Goal: Information Seeking & Learning: Learn about a topic

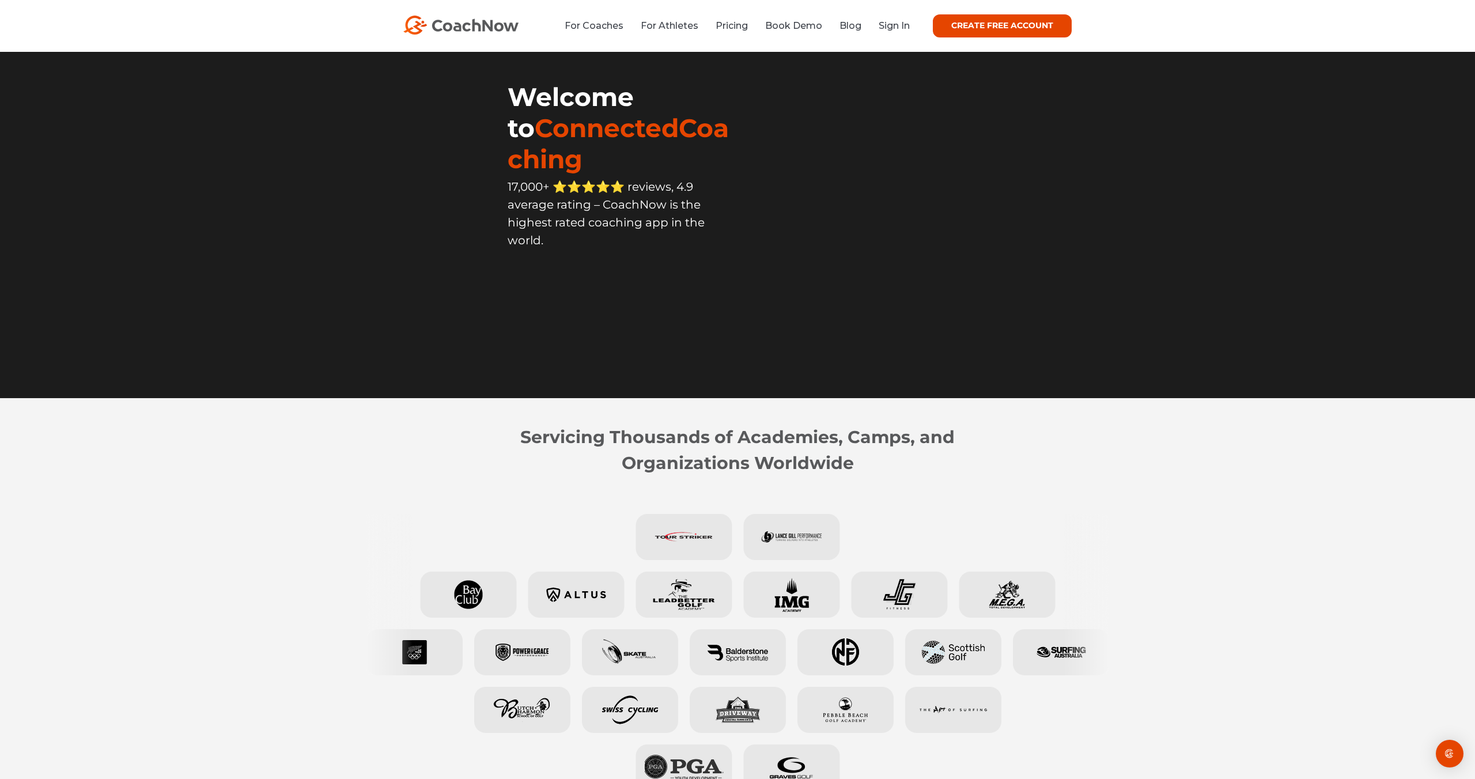
scroll to position [89, 0]
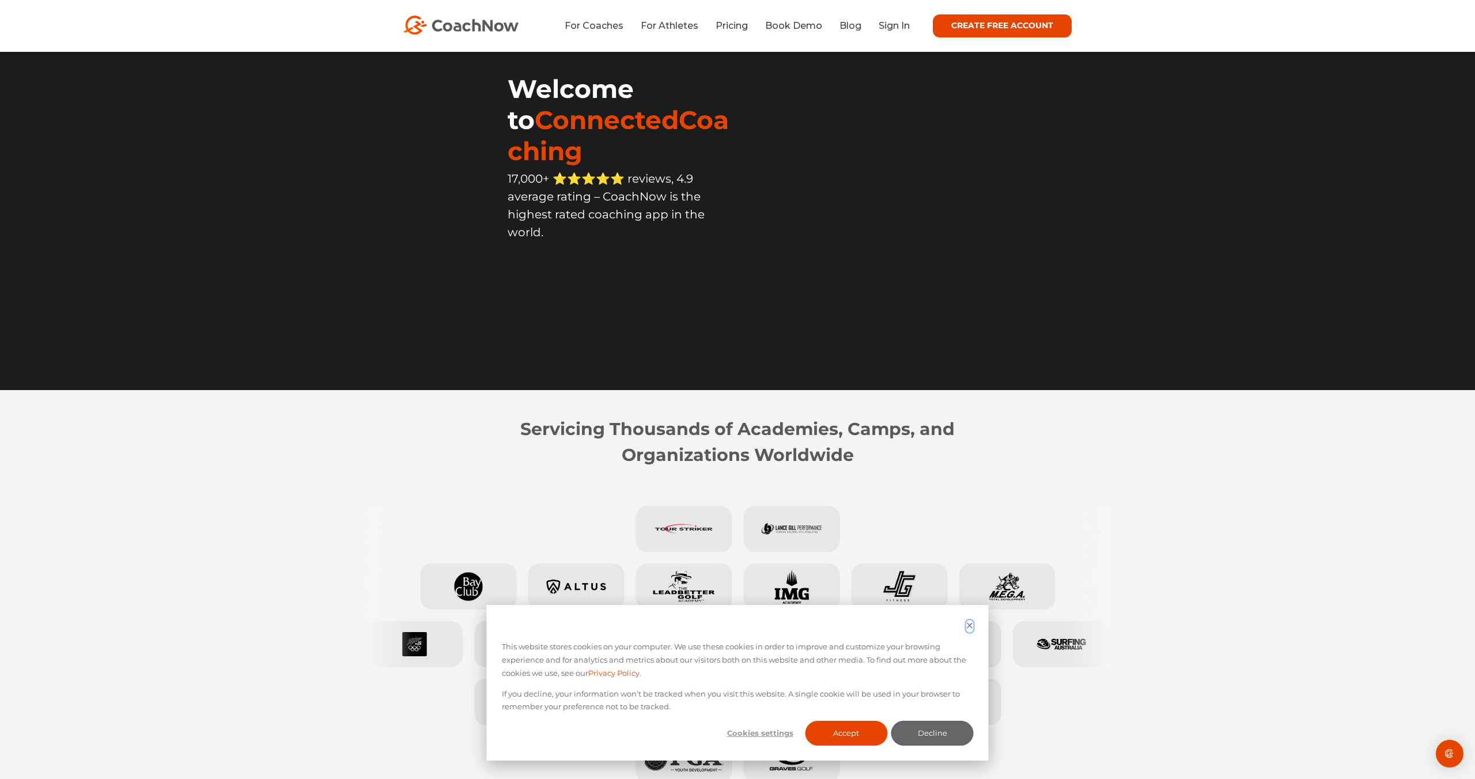
click at [972, 624] on icon "Dismiss cookie banner" at bounding box center [969, 625] width 7 height 7
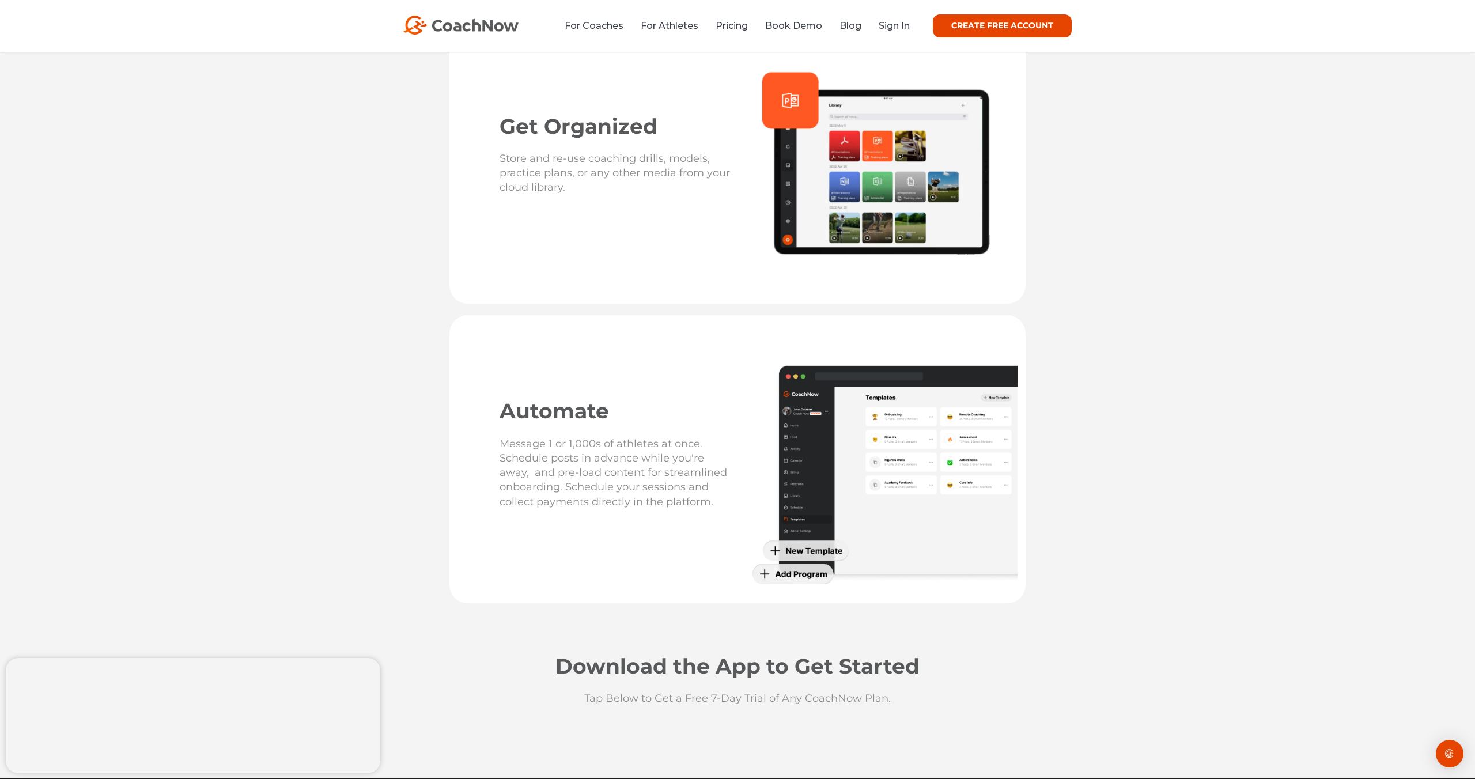
scroll to position [2791, 0]
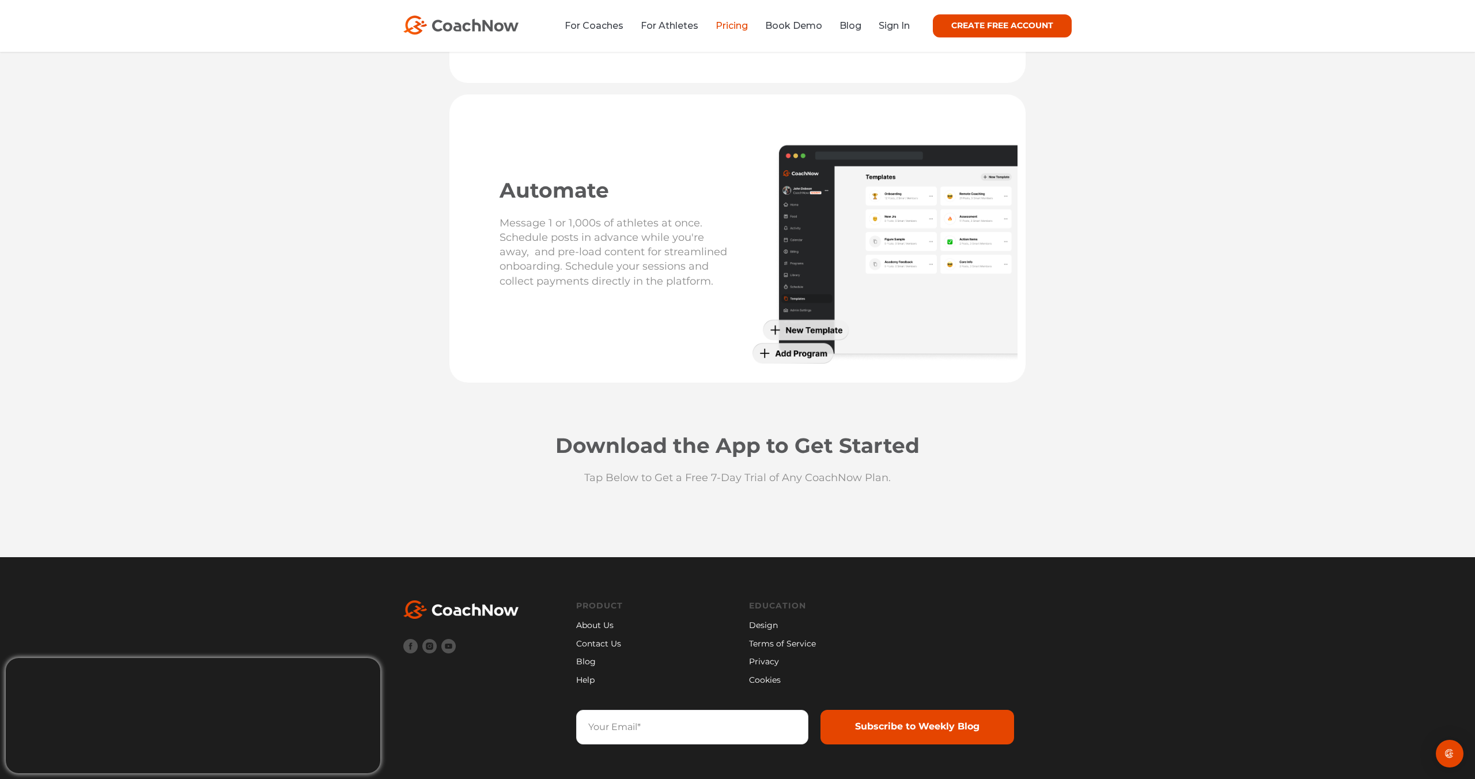
click at [729, 30] on link "Pricing" at bounding box center [731, 25] width 32 height 11
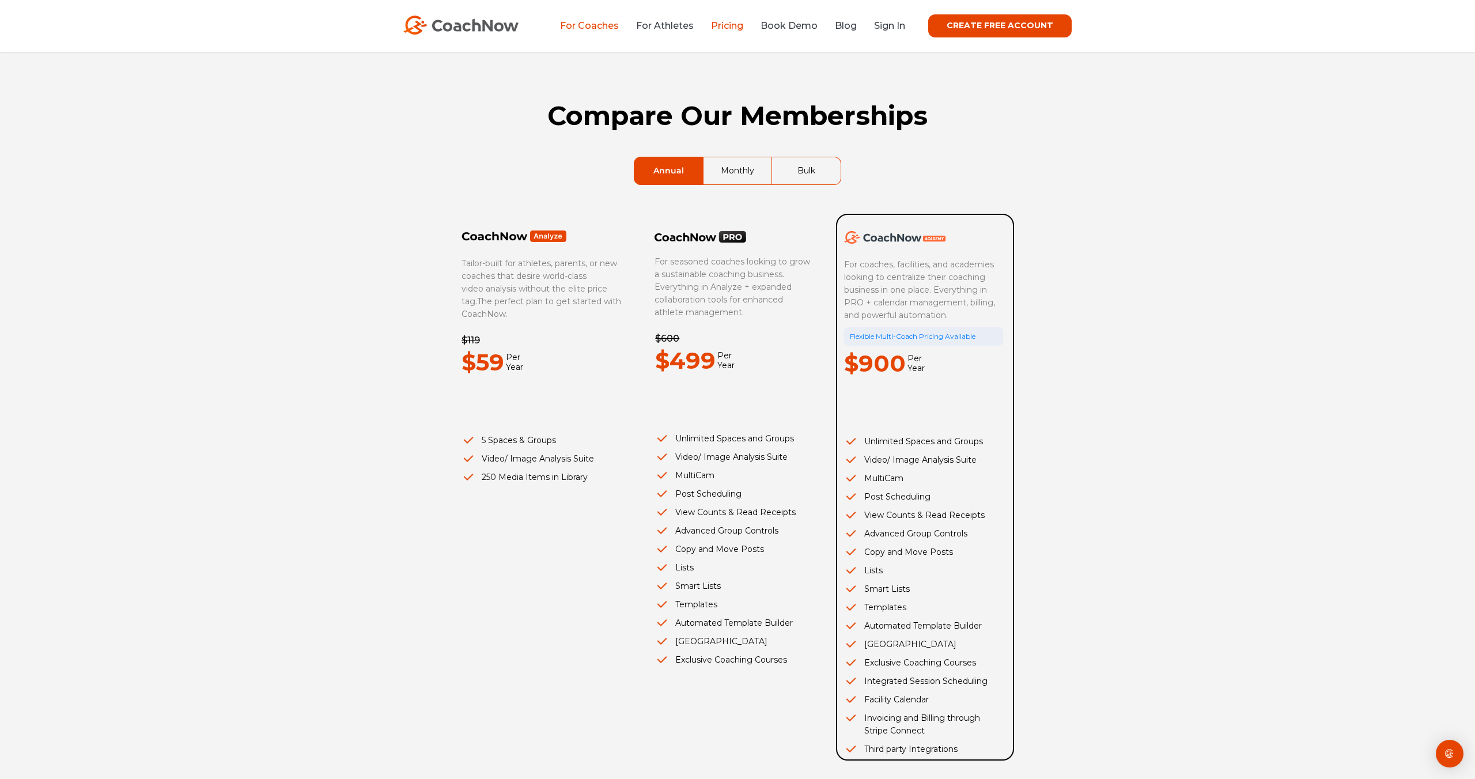
click at [599, 27] on link "For Coaches" at bounding box center [589, 25] width 59 height 11
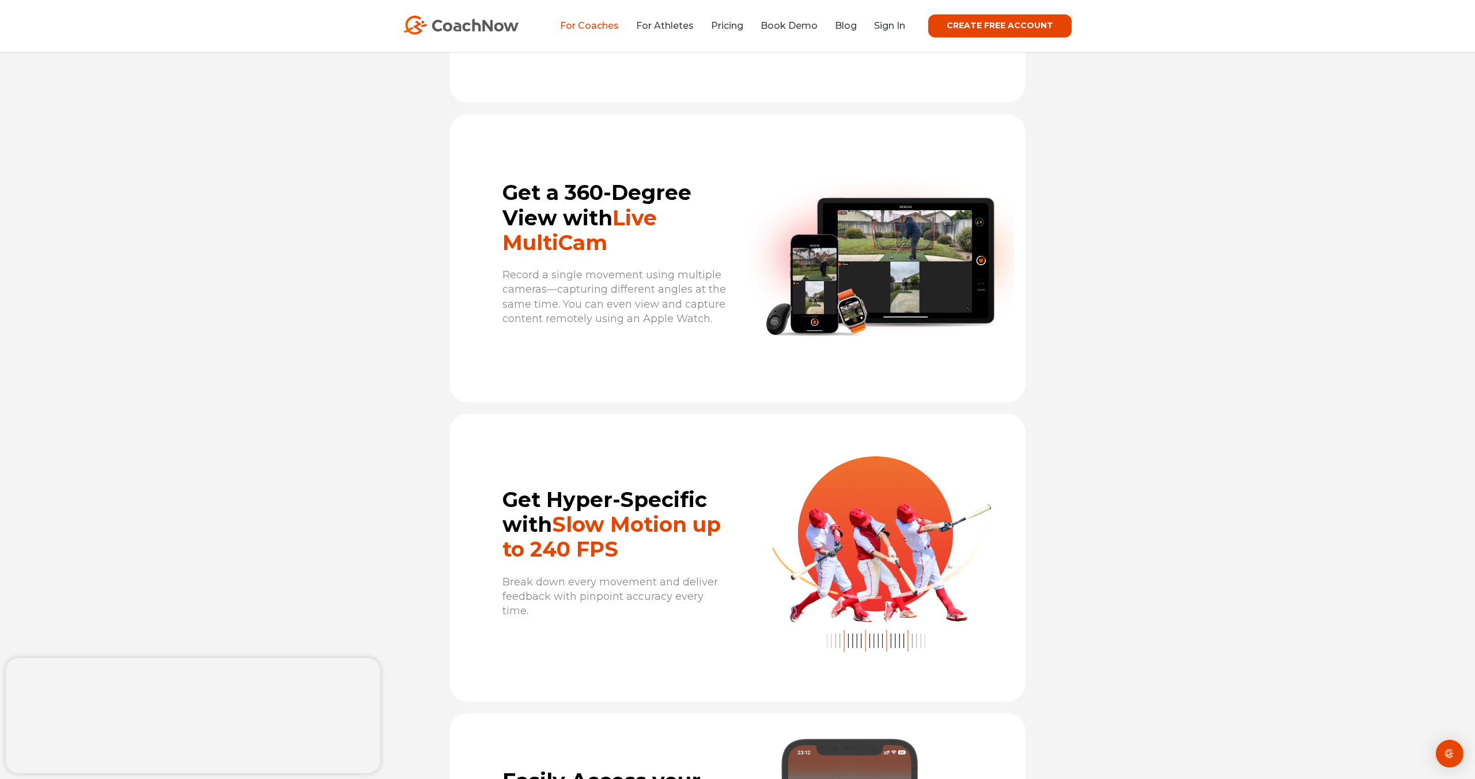
scroll to position [2760, 0]
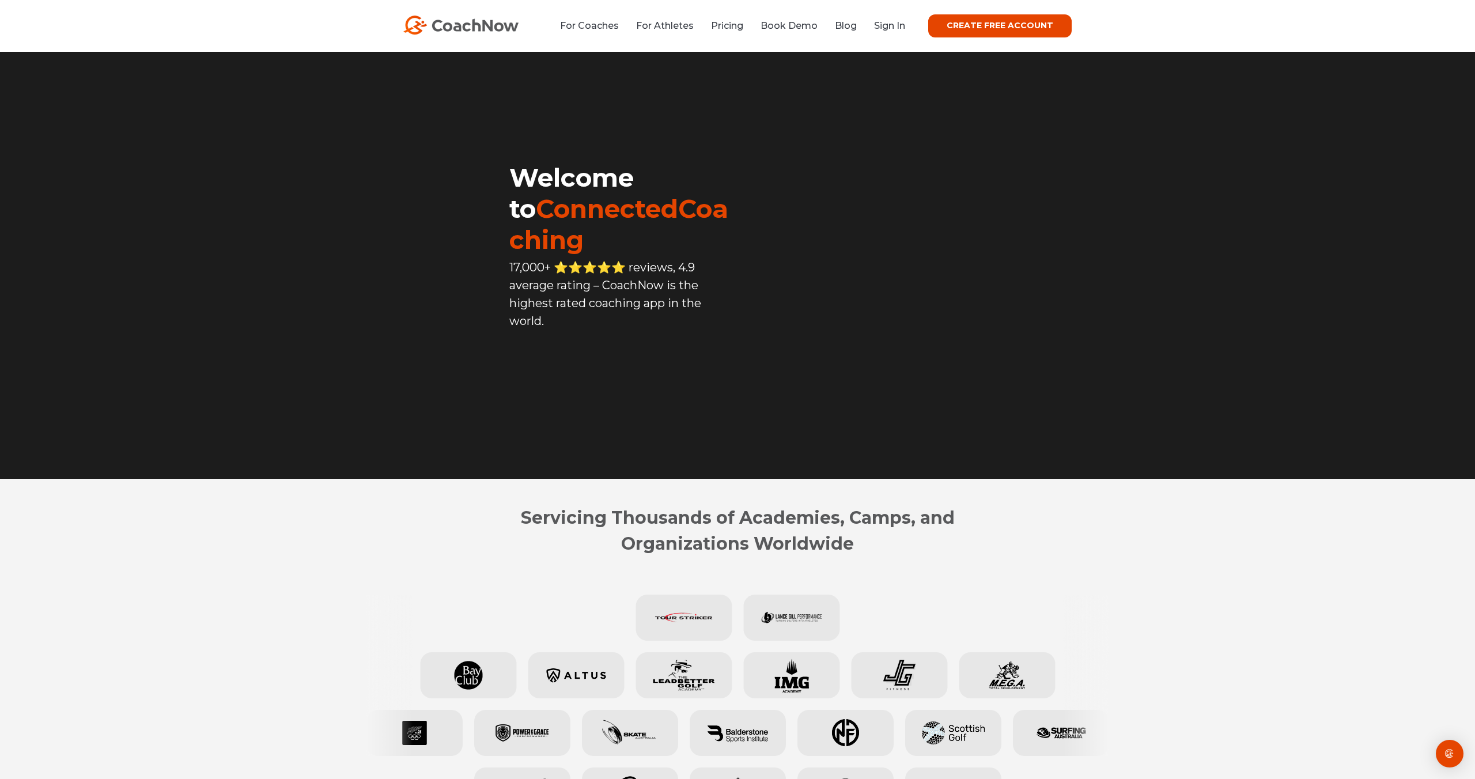
scroll to position [2791, 0]
